Goal: Task Accomplishment & Management: Complete application form

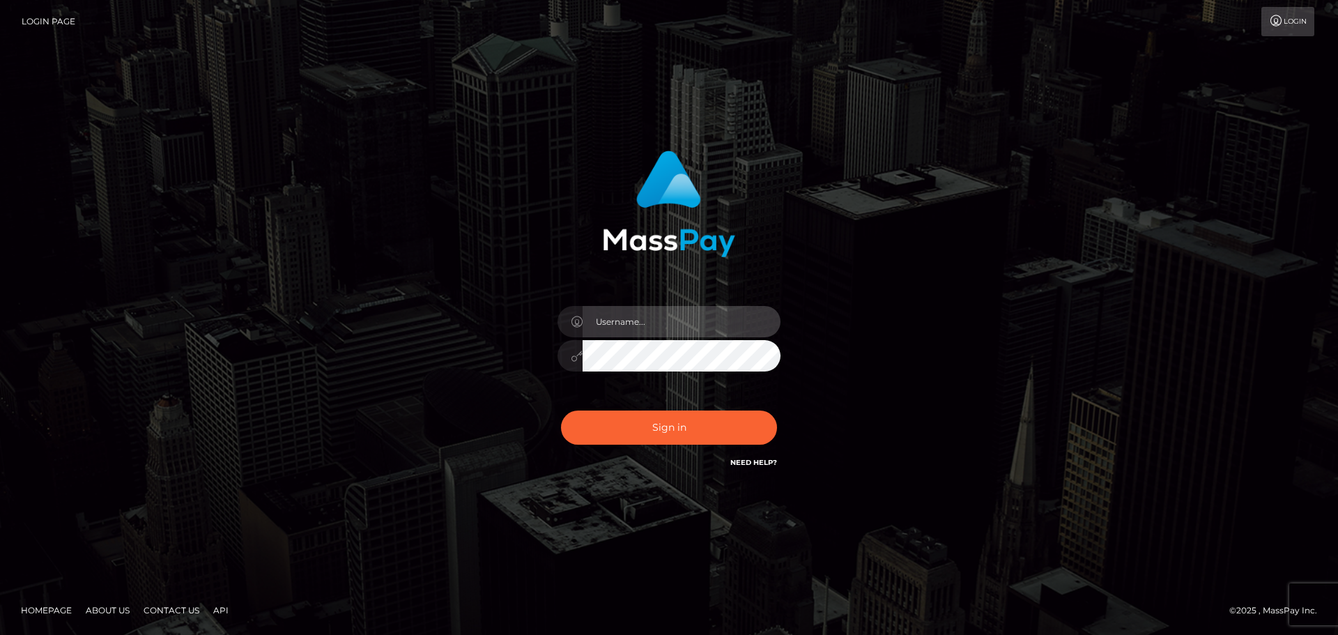
drag, startPoint x: 622, startPoint y: 325, endPoint x: 643, endPoint y: 312, distance: 24.4
click at [622, 325] on input "text" at bounding box center [682, 321] width 198 height 31
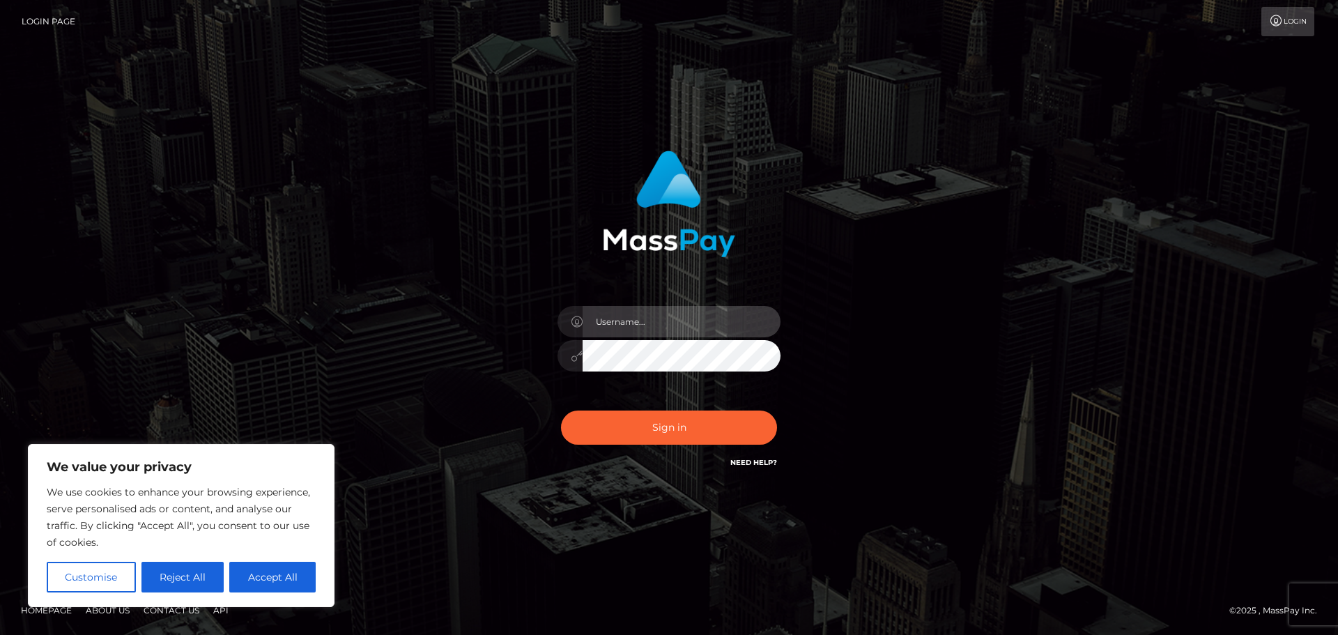
click at [657, 323] on input "text" at bounding box center [682, 321] width 198 height 31
type input "[EMAIL_ADDRESS][DOMAIN_NAME]"
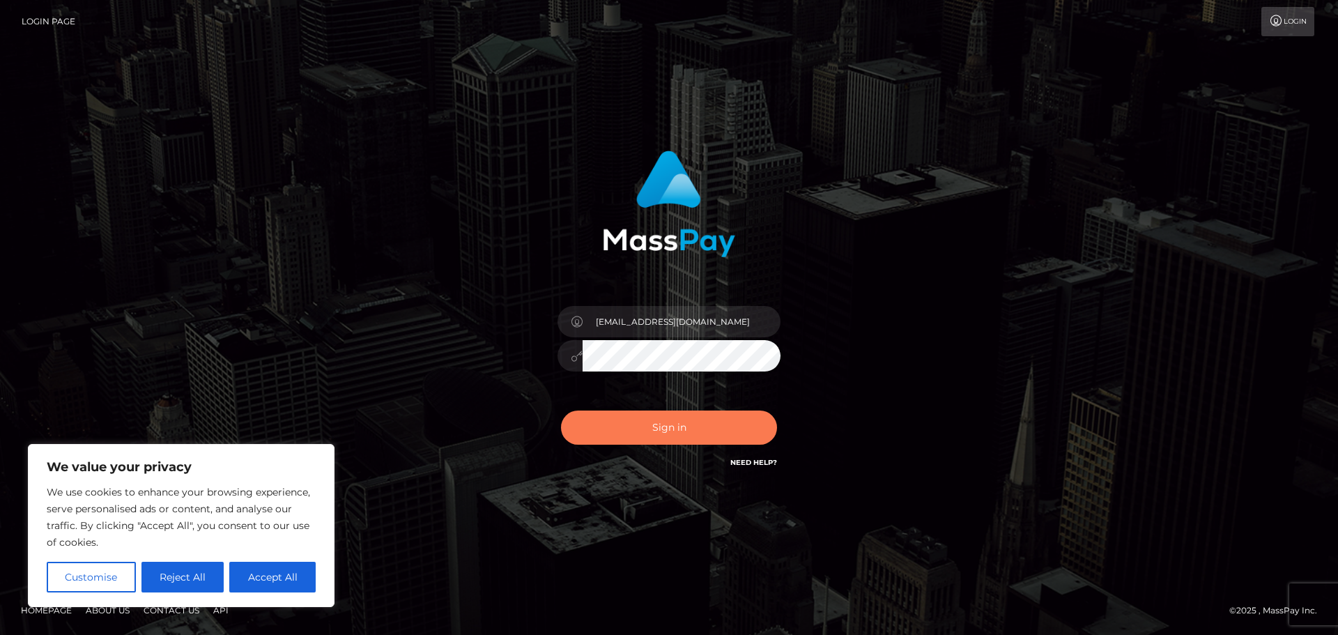
click at [689, 420] on button "Sign in" at bounding box center [669, 427] width 216 height 34
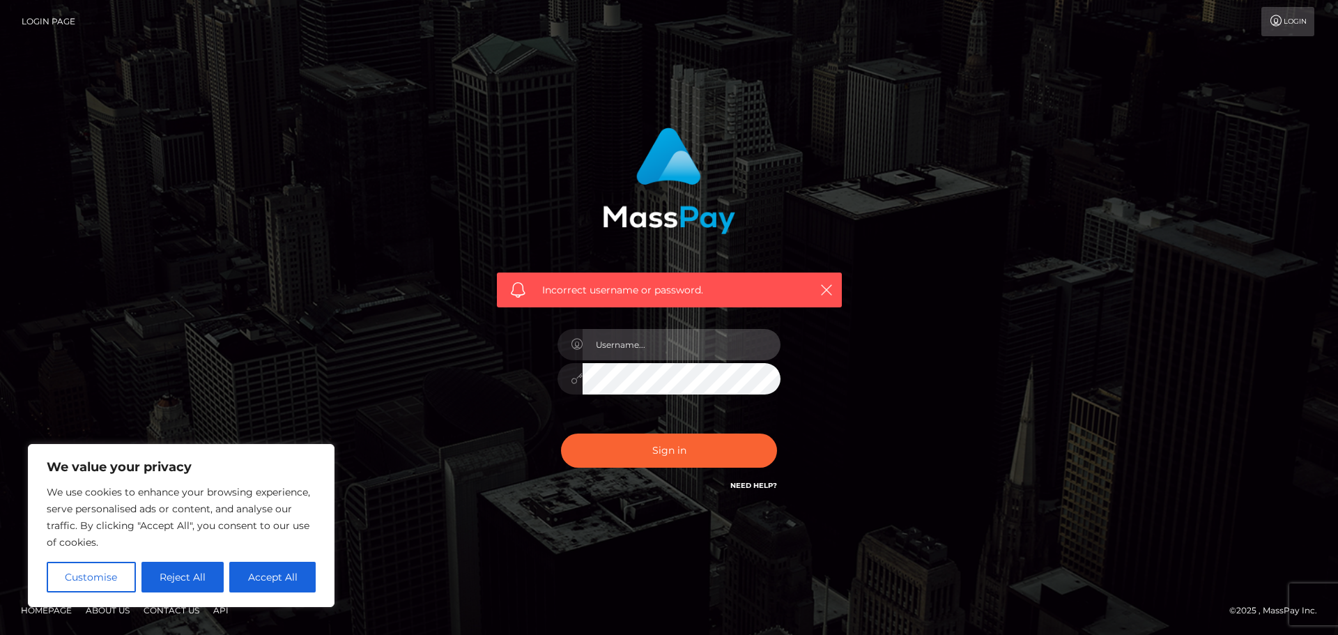
click at [651, 338] on input "text" at bounding box center [682, 344] width 198 height 31
type input "[EMAIL_ADDRESS][DOMAIN_NAME]"
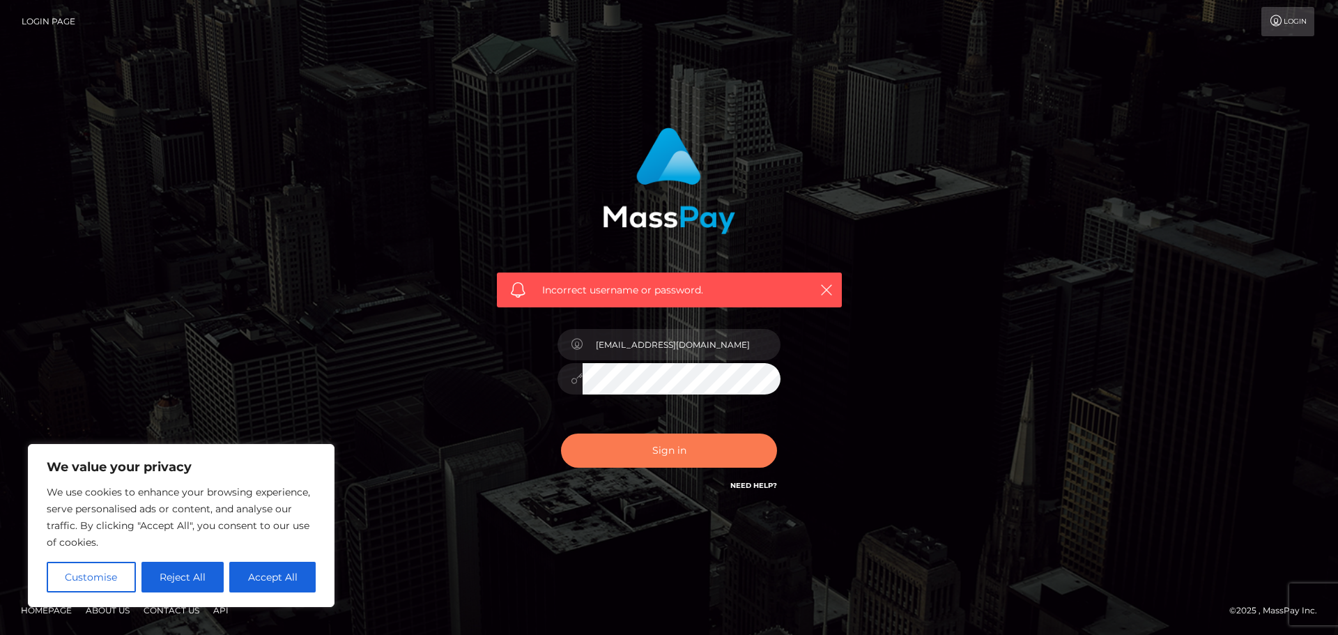
click at [629, 448] on button "Sign in" at bounding box center [669, 450] width 216 height 34
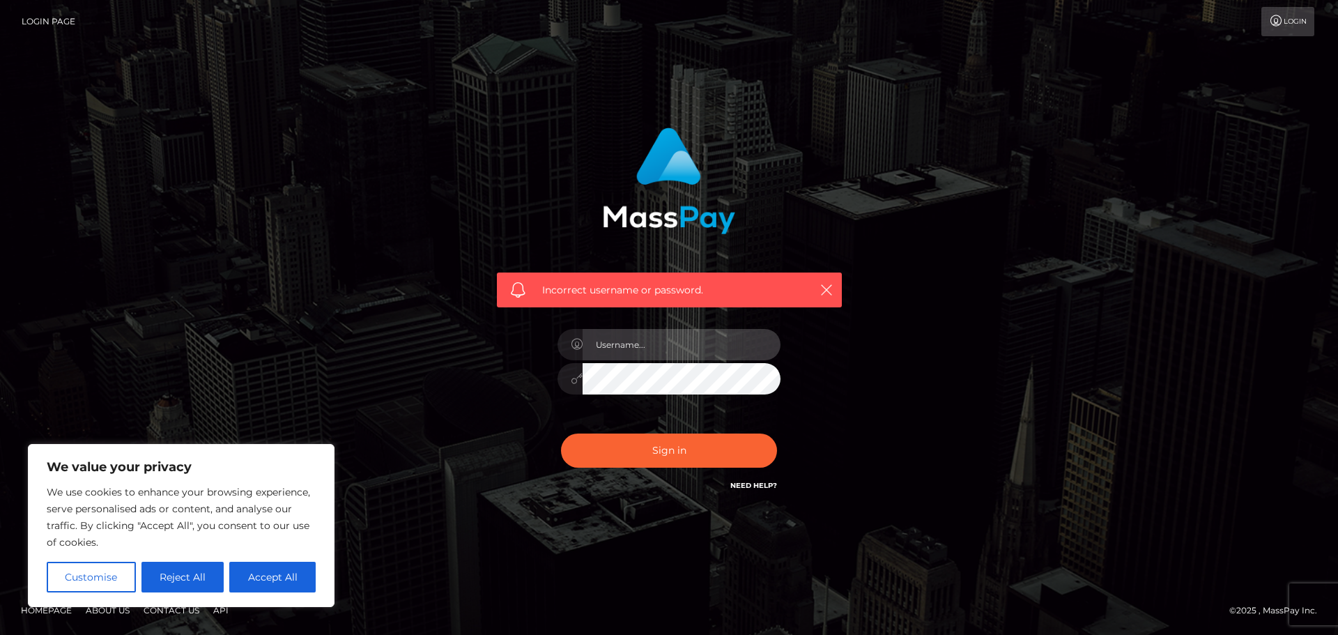
click at [627, 346] on input "text" at bounding box center [682, 344] width 198 height 31
type input "[EMAIL_ADDRESS][DOMAIN_NAME]"
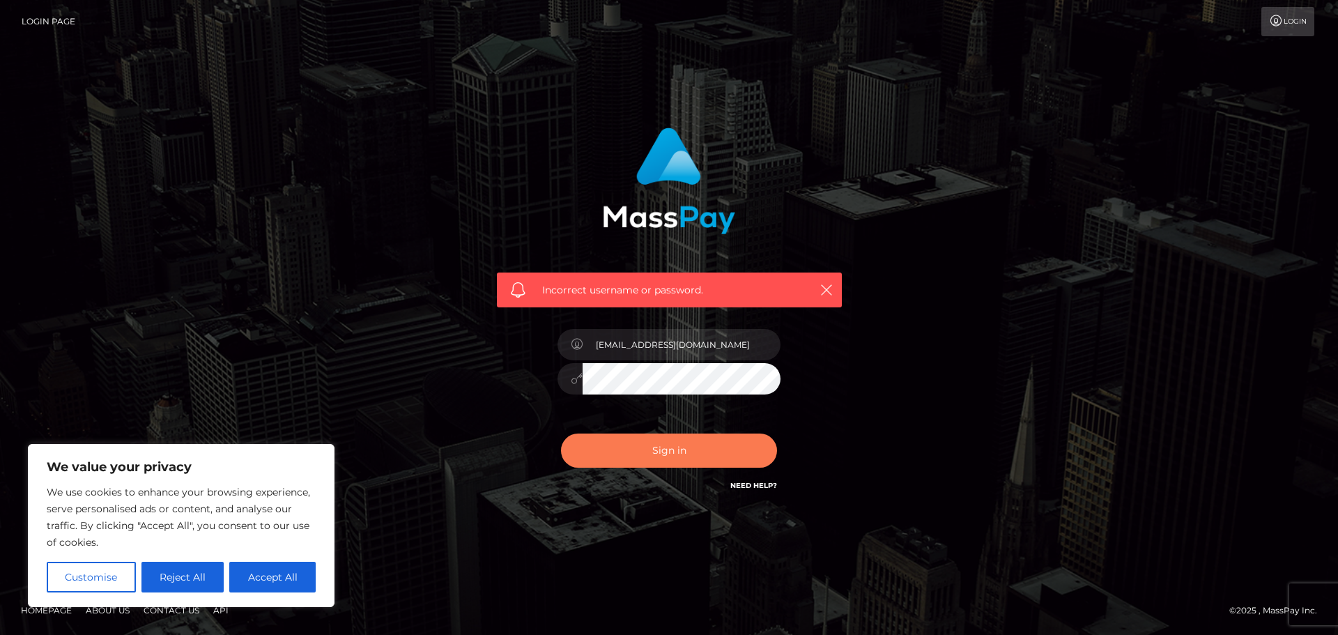
click at [705, 453] on button "Sign in" at bounding box center [669, 450] width 216 height 34
click at [834, 284] on button "button" at bounding box center [825, 289] width 17 height 17
click at [756, 482] on link "Need Help?" at bounding box center [753, 485] width 47 height 9
click at [753, 474] on div "Sign in Need Help?" at bounding box center [669, 456] width 244 height 62
click at [744, 484] on link "Need Help?" at bounding box center [753, 485] width 47 height 9
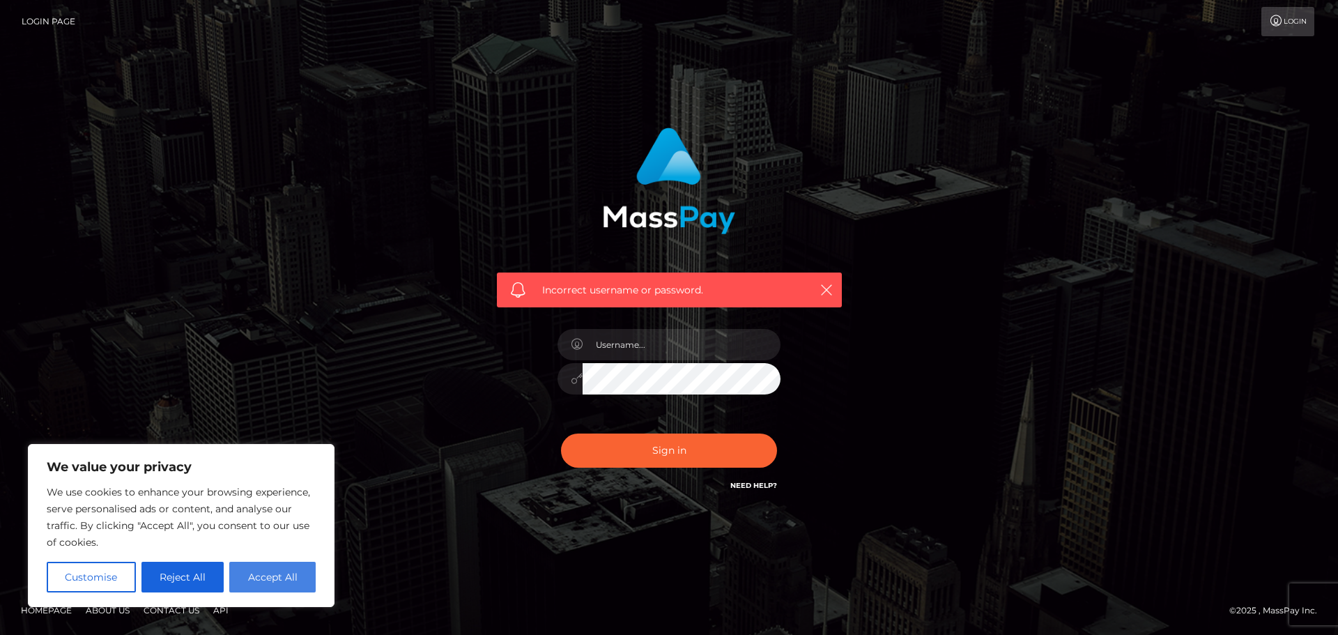
click at [261, 578] on button "Accept All" at bounding box center [272, 577] width 86 height 31
checkbox input "true"
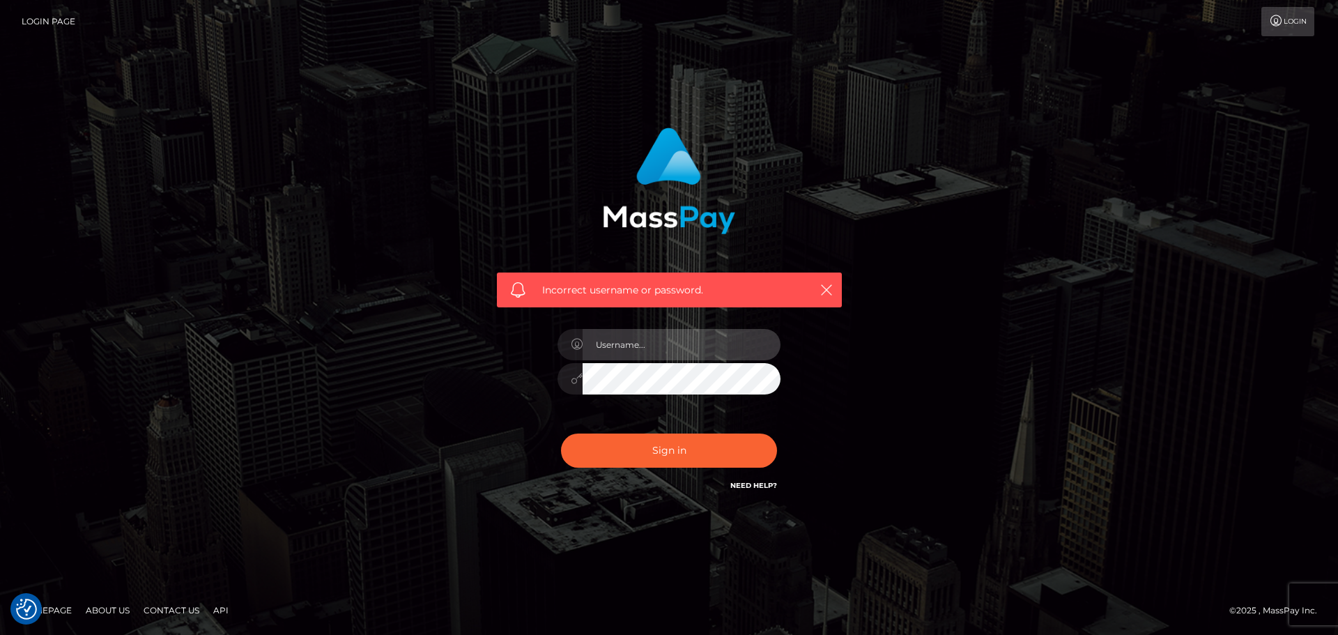
click at [654, 348] on input "text" at bounding box center [682, 344] width 198 height 31
type input "saucylittleelle@gmail.com"
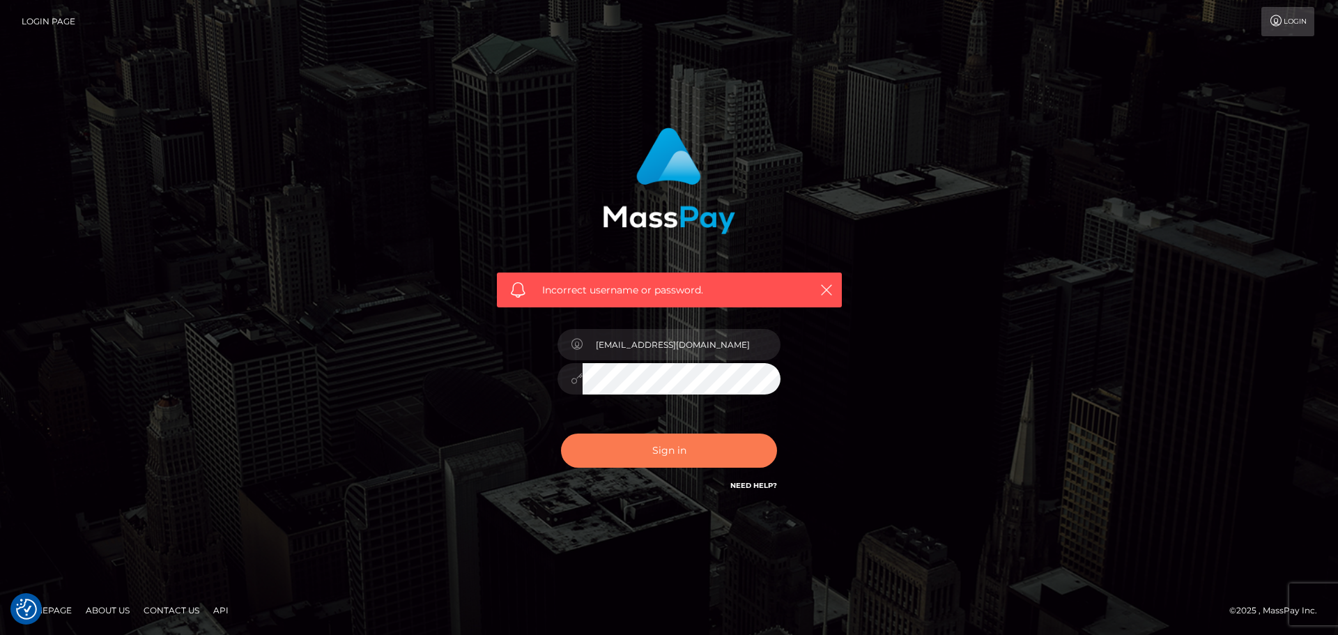
click at [693, 441] on button "Sign in" at bounding box center [669, 450] width 216 height 34
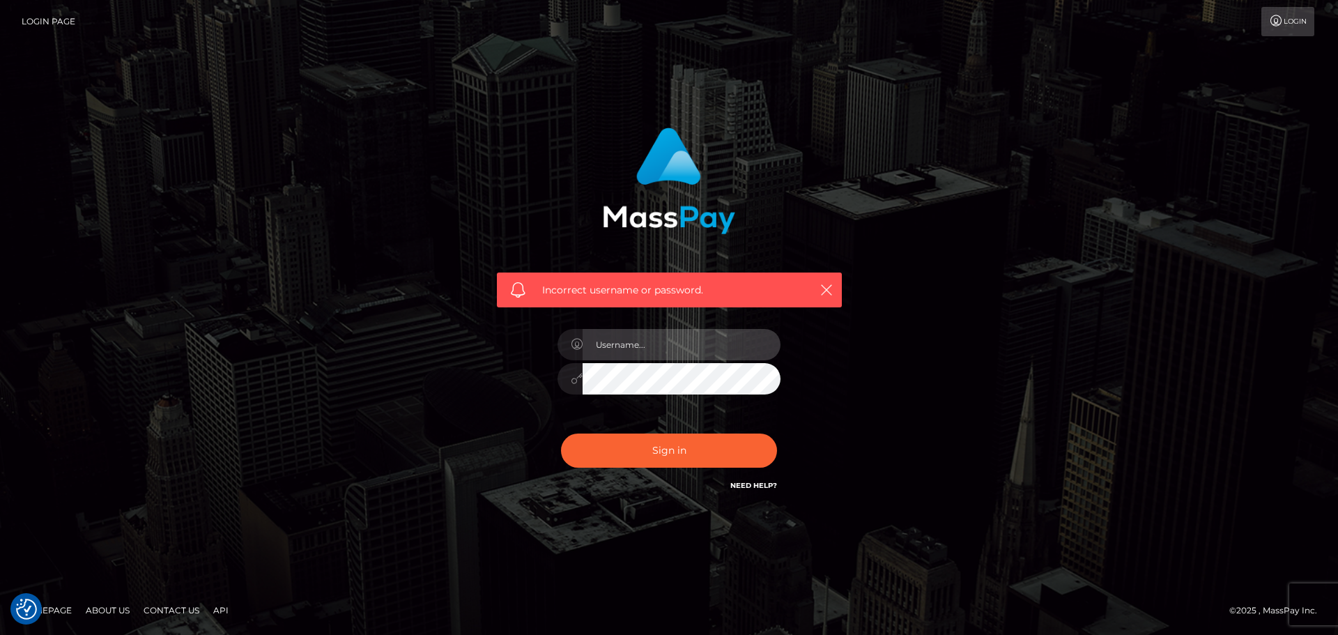
click at [634, 351] on input "text" at bounding box center [682, 344] width 198 height 31
type input "saucylittleelle@gmail.com"
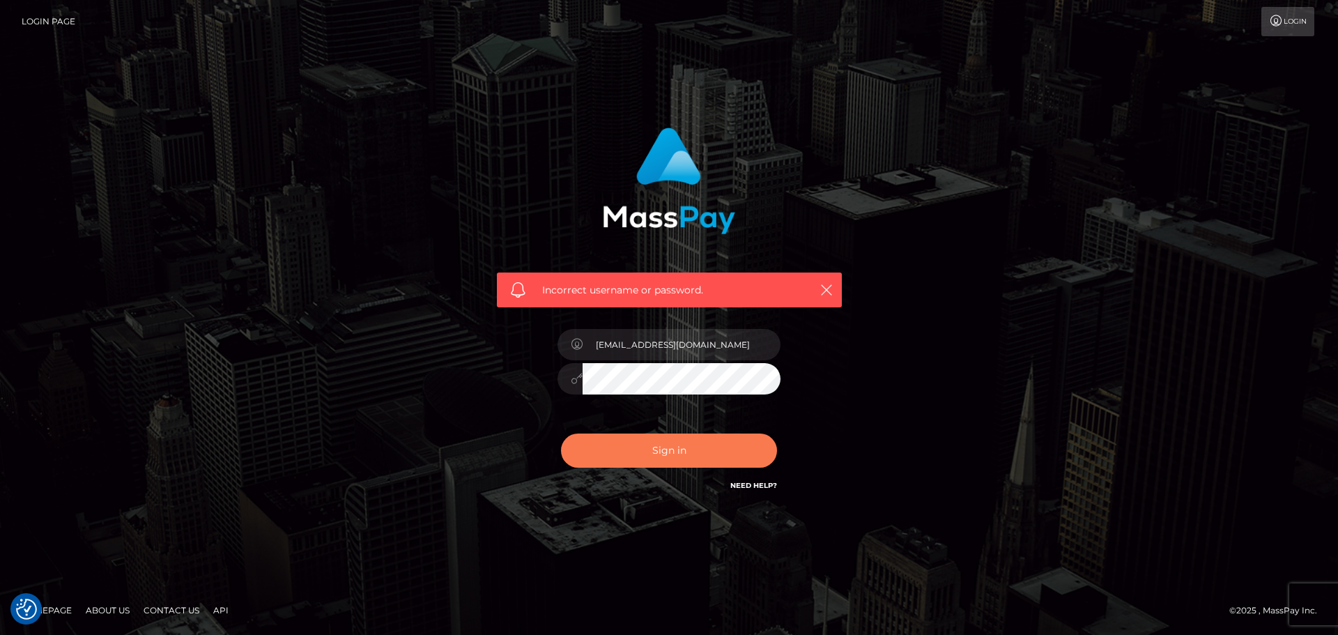
click at [707, 453] on button "Sign in" at bounding box center [669, 450] width 216 height 34
click at [758, 484] on link "Need Help?" at bounding box center [753, 485] width 47 height 9
click at [1284, 25] on link "Login" at bounding box center [1287, 21] width 53 height 29
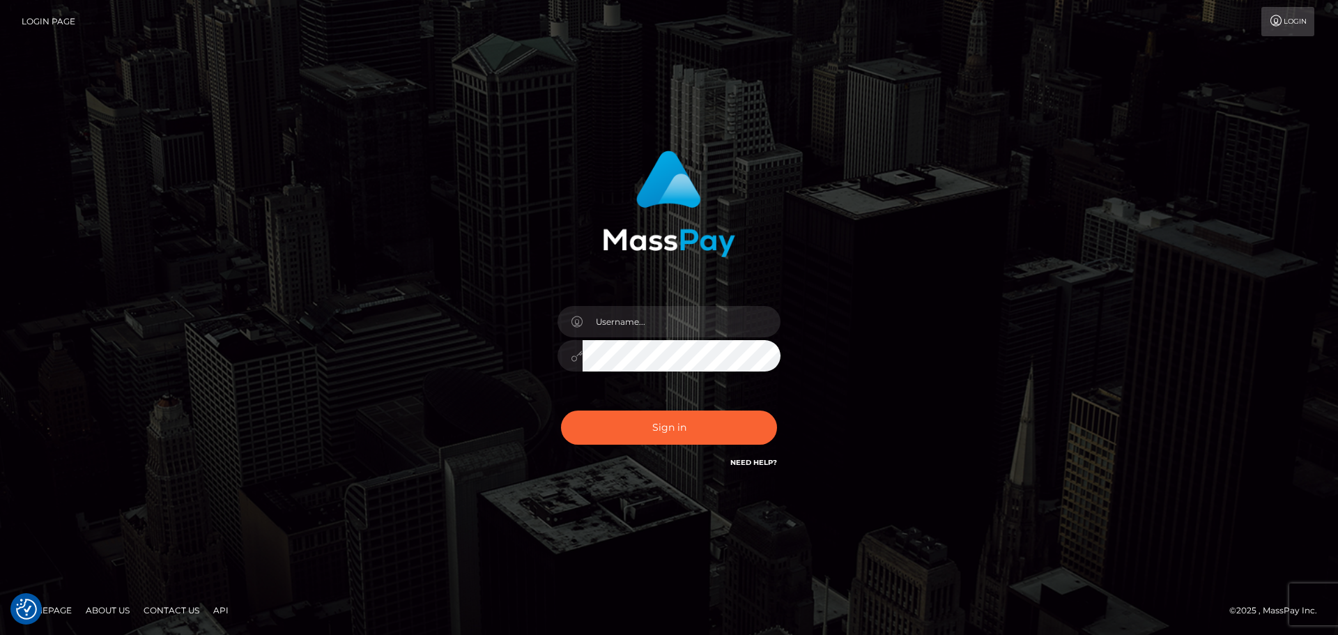
click at [1284, 25] on link "Login" at bounding box center [1287, 21] width 53 height 29
click at [63, 22] on link "Login Page" at bounding box center [49, 21] width 54 height 29
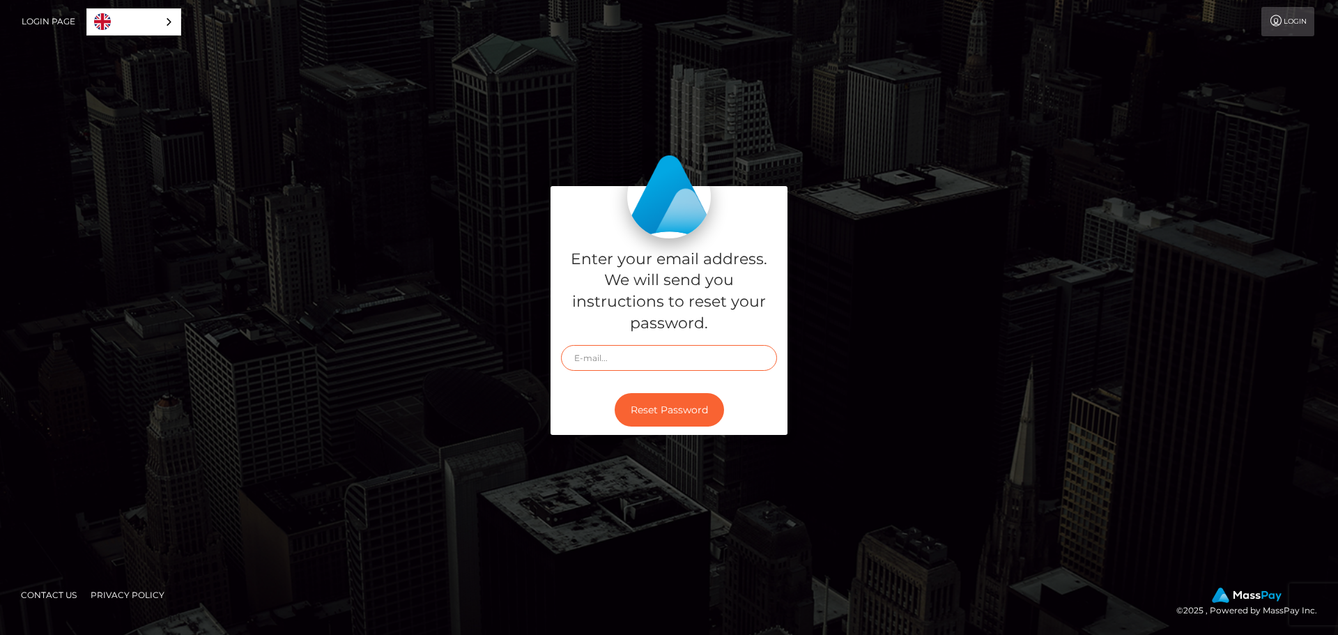
click at [681, 363] on input "text" at bounding box center [669, 358] width 216 height 26
type input "[EMAIL_ADDRESS][DOMAIN_NAME]"
click at [698, 409] on button "Reset Password" at bounding box center [669, 410] width 109 height 34
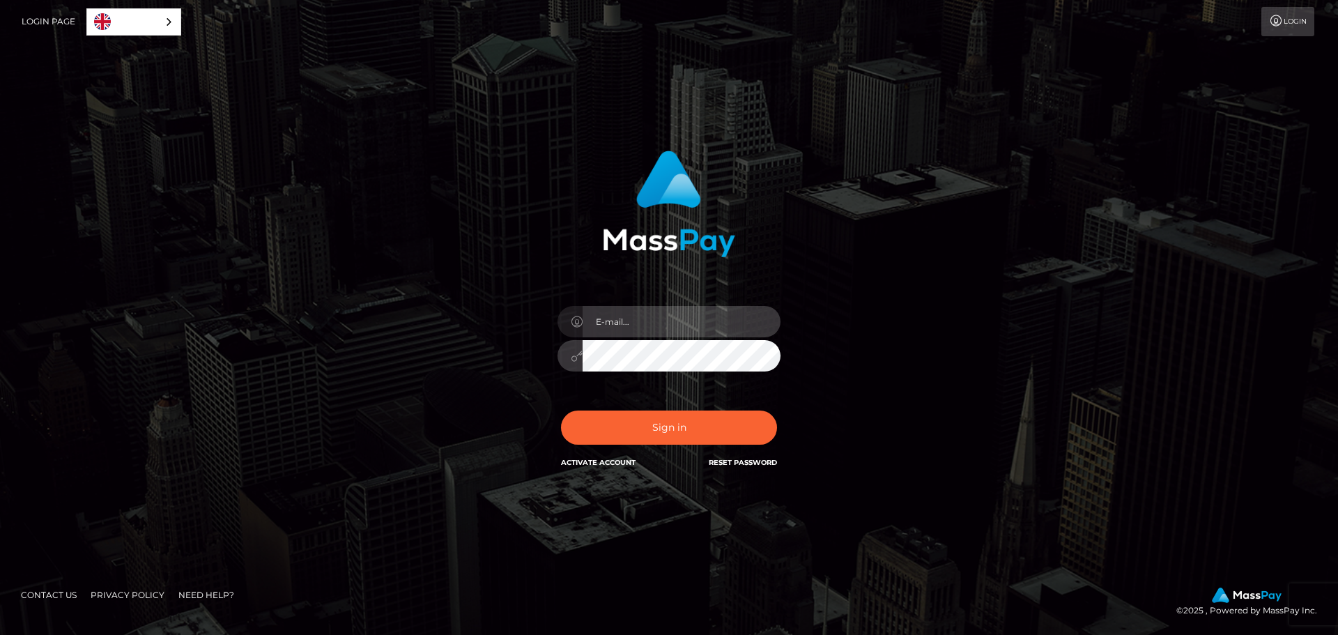
click at [629, 318] on input "email" at bounding box center [682, 321] width 198 height 31
type input "[EMAIL_ADDRESS][DOMAIN_NAME]"
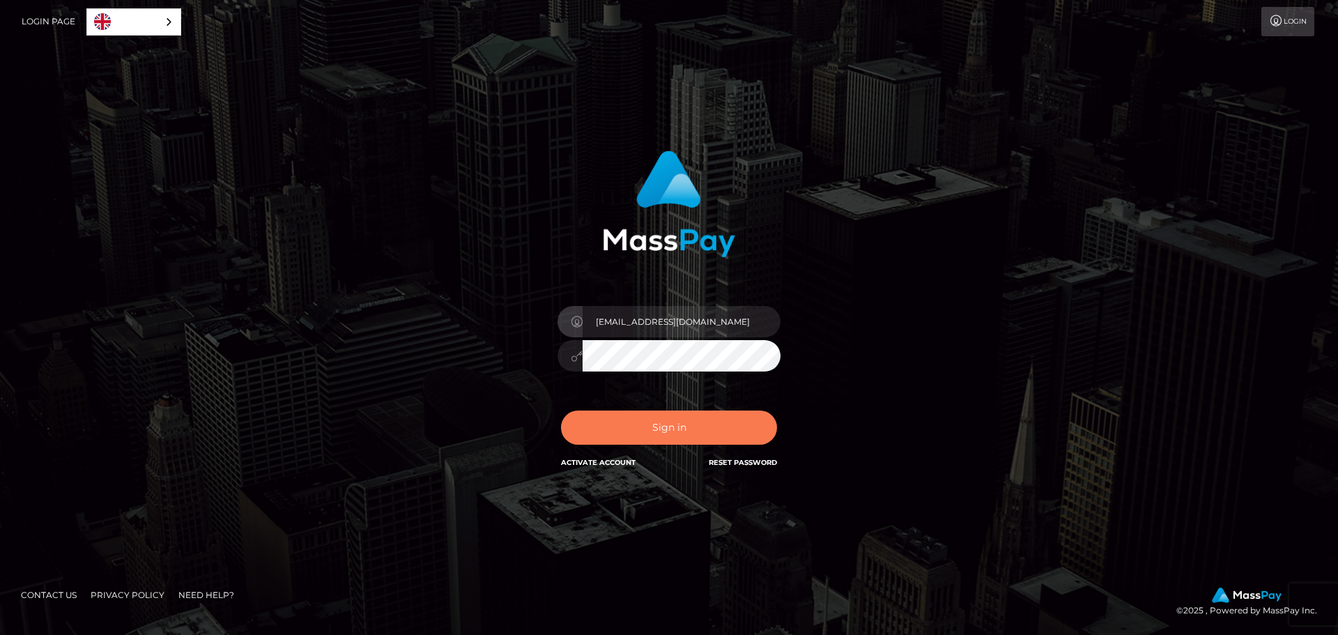
click at [651, 433] on button "Sign in" at bounding box center [669, 427] width 216 height 34
